Goal: Participate in discussion: Engage in conversation with other users on a specific topic

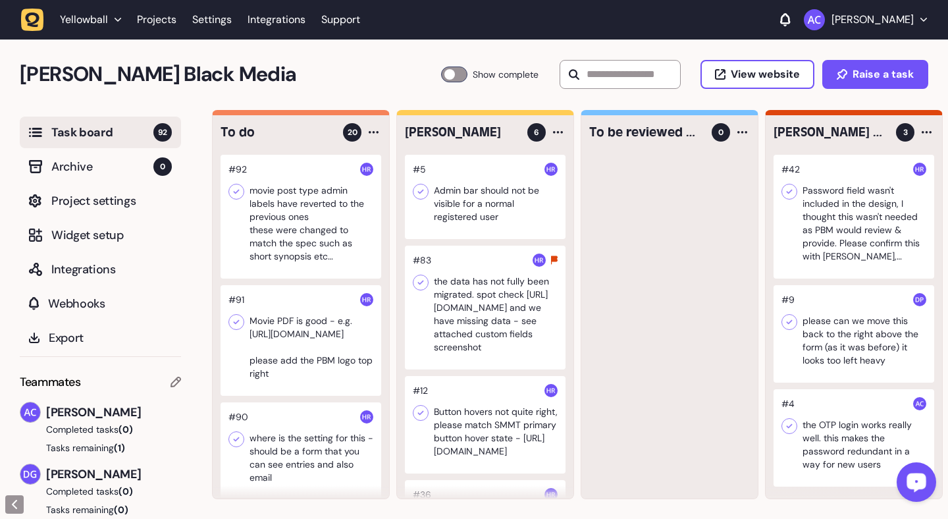
scroll to position [2223, 0]
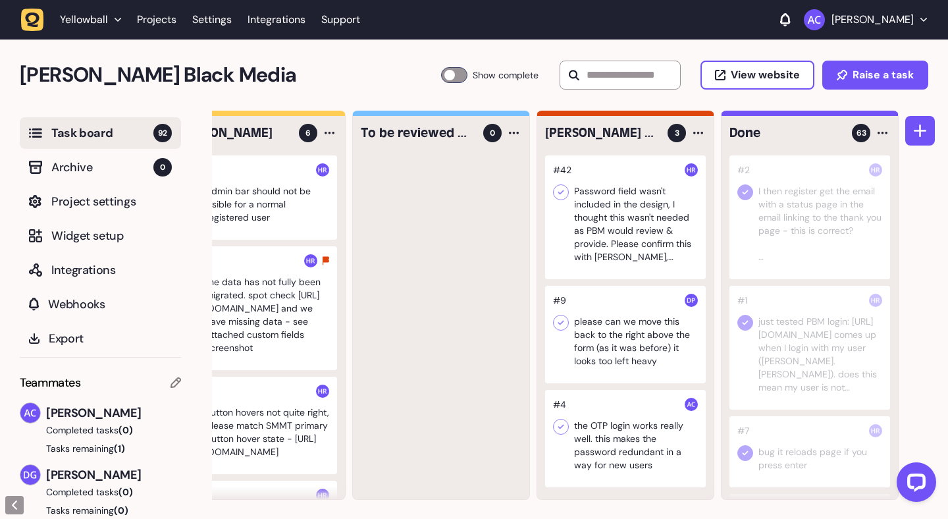
click at [638, 205] on div at bounding box center [625, 217] width 161 height 124
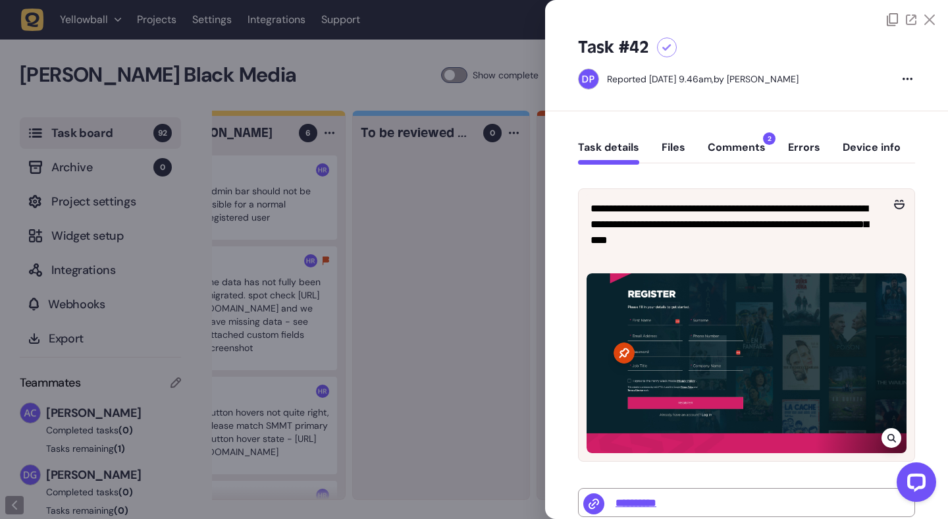
click at [732, 156] on button "Comments 2" at bounding box center [737, 153] width 58 height 24
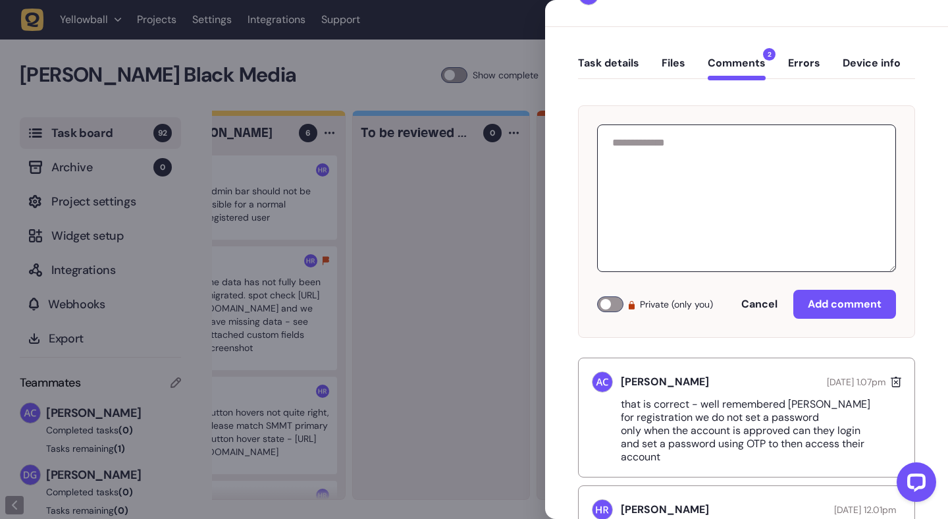
scroll to position [106, 0]
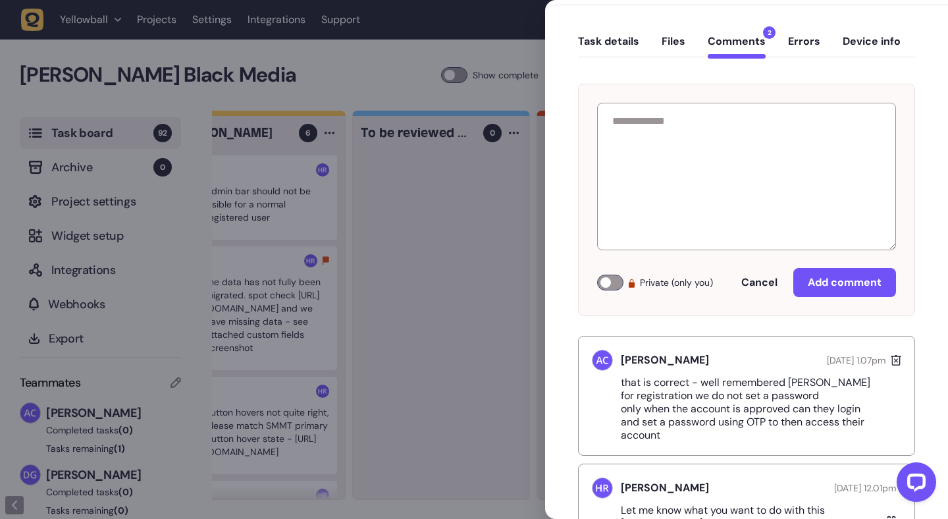
click at [484, 312] on div at bounding box center [474, 259] width 948 height 519
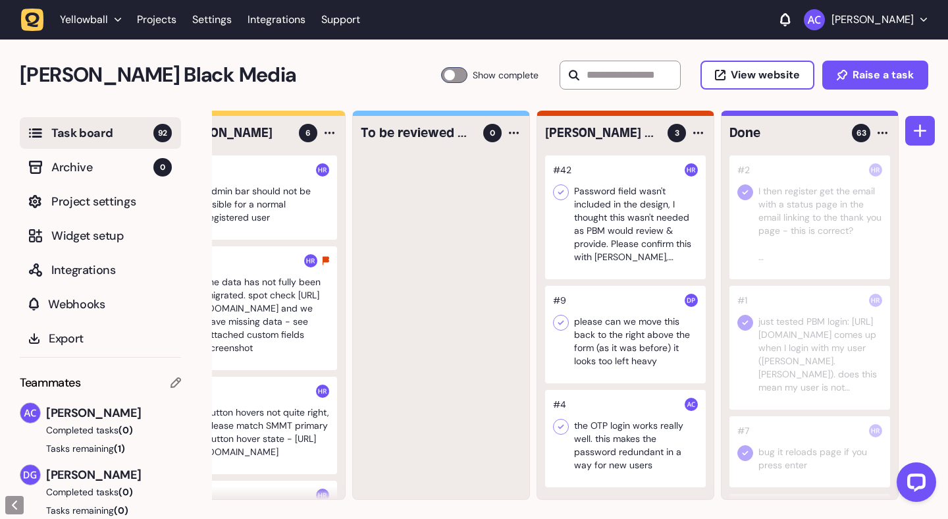
click at [607, 328] on div at bounding box center [625, 334] width 161 height 97
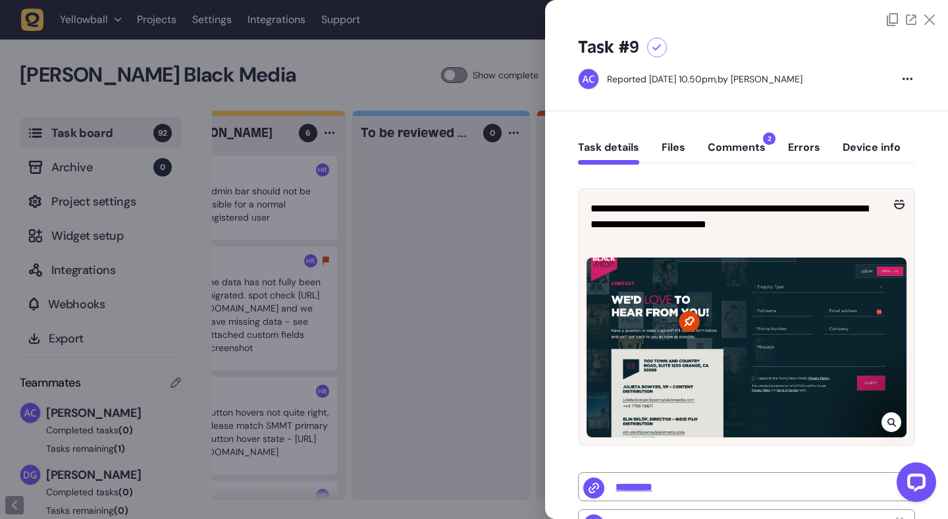
click at [747, 153] on button "Comments 2" at bounding box center [737, 153] width 58 height 24
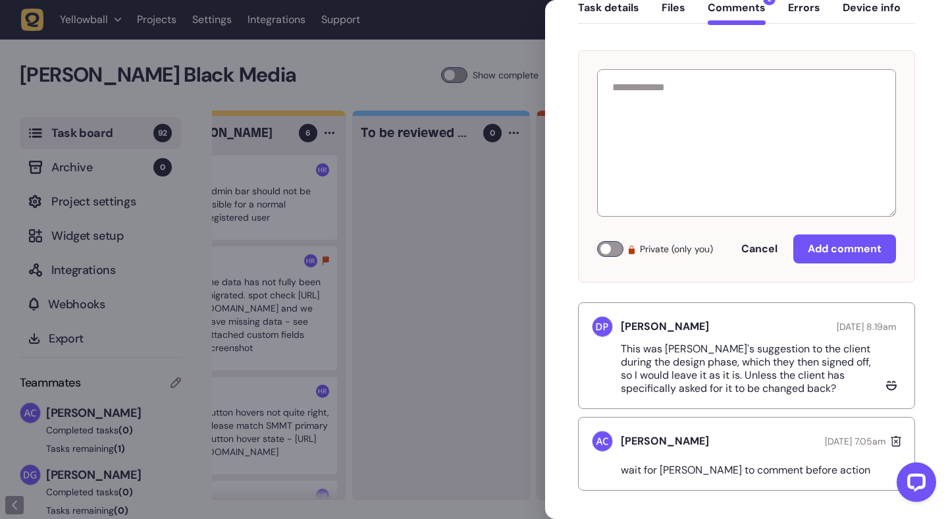
scroll to position [144, 0]
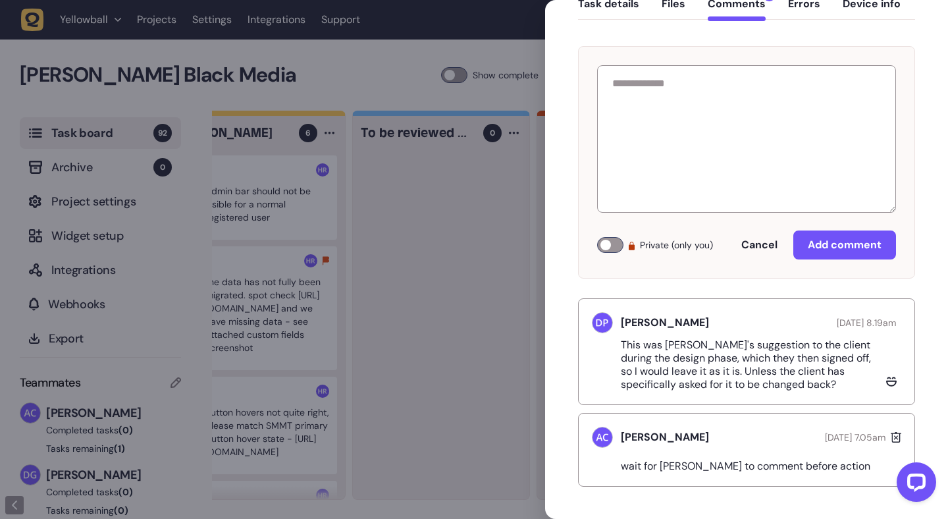
click at [460, 276] on div at bounding box center [474, 259] width 948 height 519
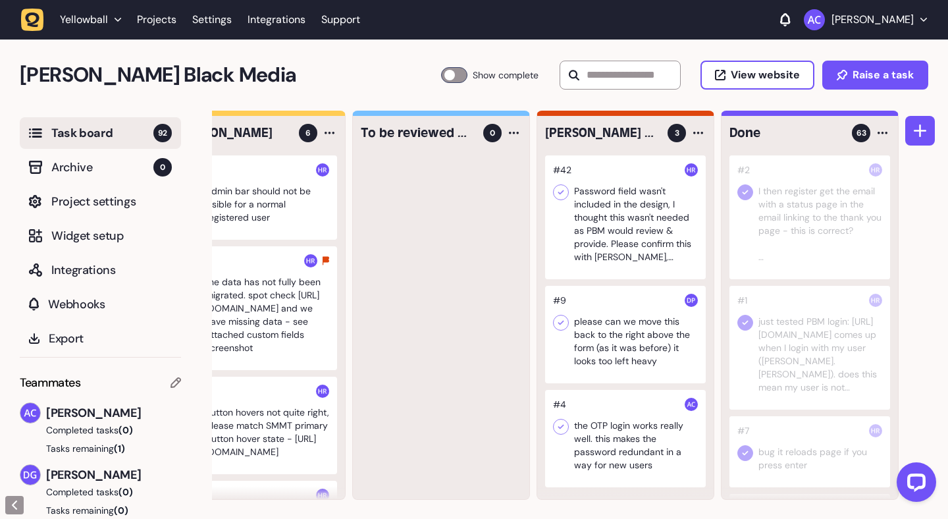
click at [629, 331] on div at bounding box center [625, 334] width 161 height 97
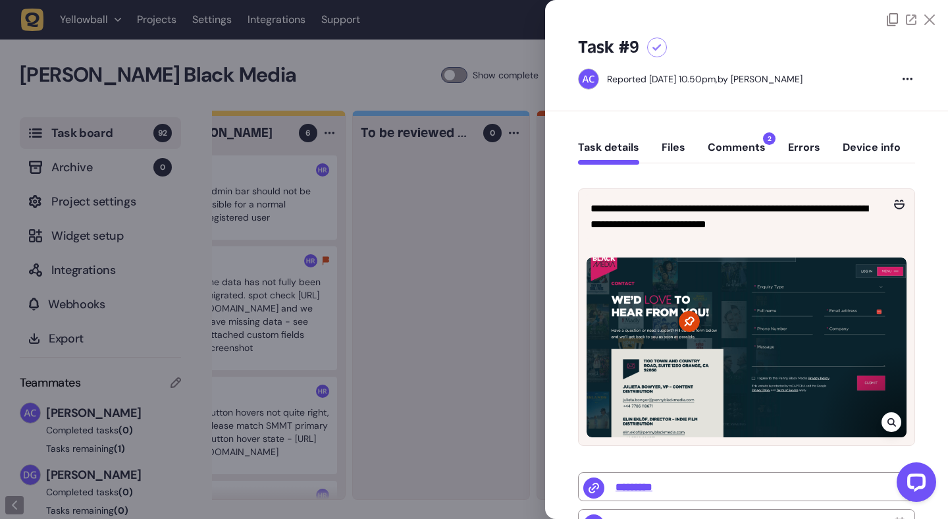
click at [431, 230] on div at bounding box center [474, 259] width 948 height 519
